Goal: Information Seeking & Learning: Learn about a topic

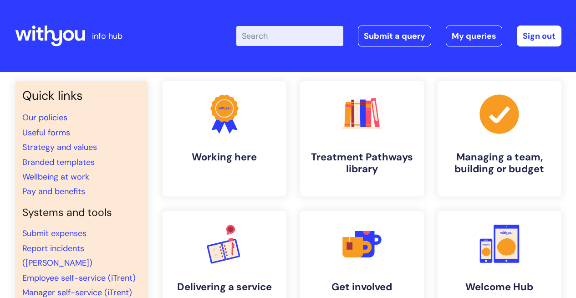
click at [293, 33] on input "Enter your search term here..." at bounding box center [289, 36] width 107 height 20
type input "neurodiversity"
click button "Search" at bounding box center [0, 0] width 0 height 0
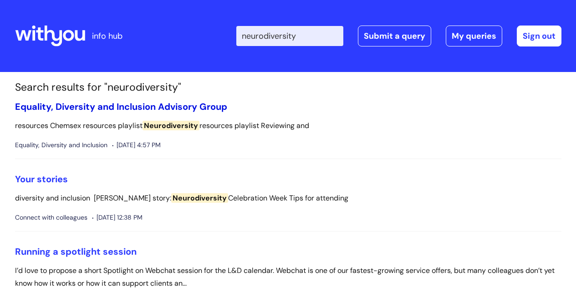
click at [96, 108] on link "Equality, Diversity and Inclusion Advisory Group" at bounding box center [121, 107] width 212 height 12
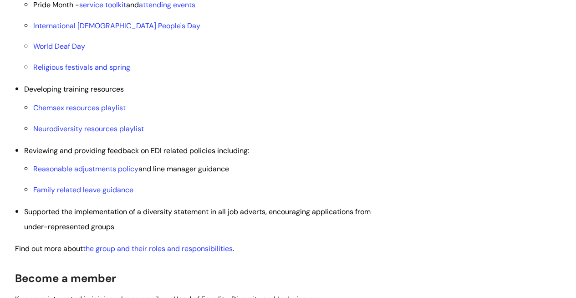
scroll to position [401, 0]
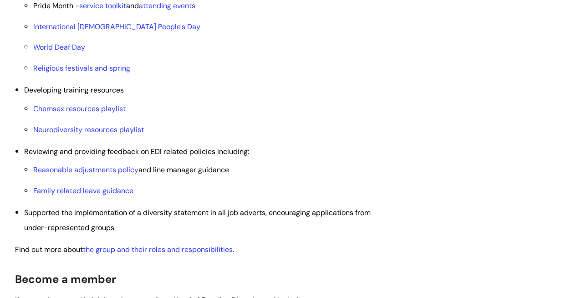
click at [102, 134] on li "Neurodiversity resources playlist" at bounding box center [204, 129] width 342 height 15
click at [97, 130] on link "Neurodiversity resources playlist" at bounding box center [88, 130] width 111 height 10
